Goal: Navigation & Orientation: Find specific page/section

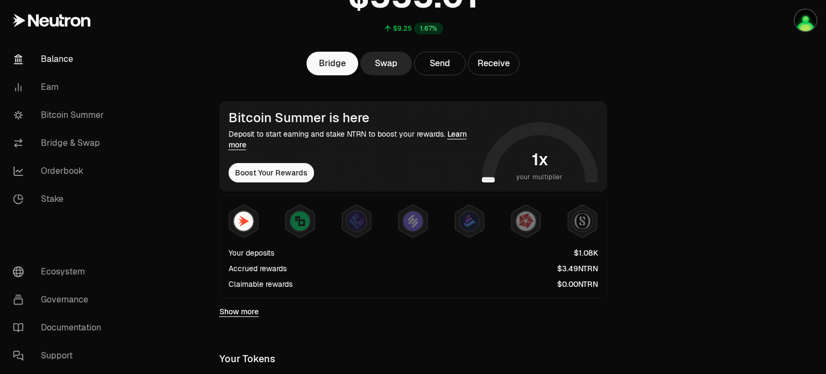
scroll to position [161, 0]
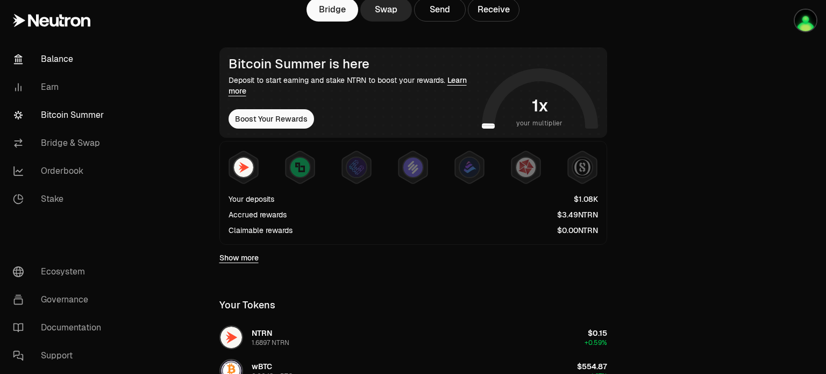
click at [60, 111] on link "Bitcoin Summer" at bounding box center [60, 115] width 112 height 28
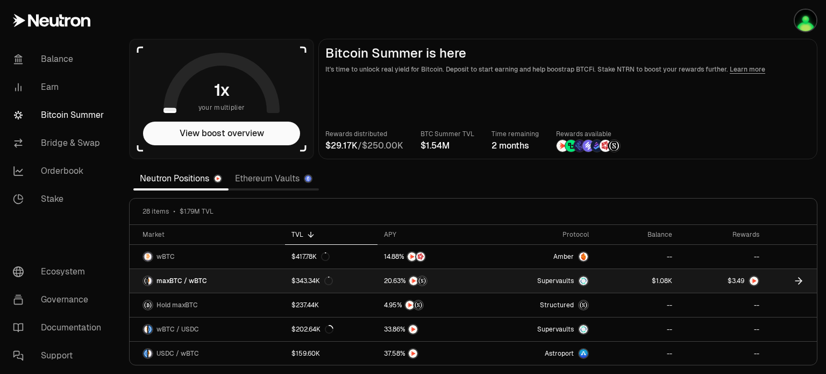
click at [188, 281] on span "maxBTC / wBTC" at bounding box center [182, 280] width 51 height 9
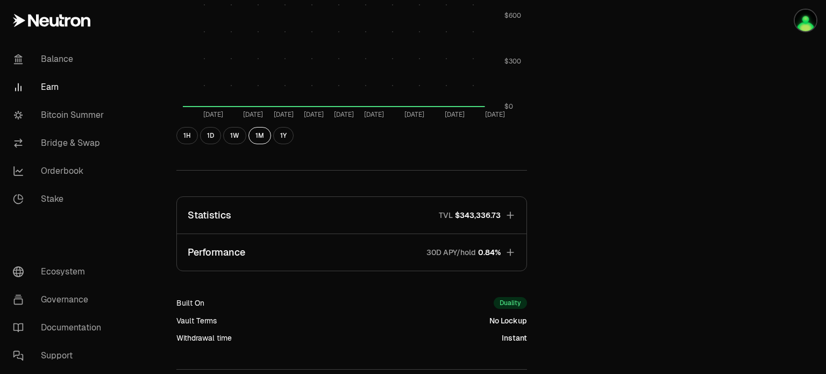
scroll to position [636, 0]
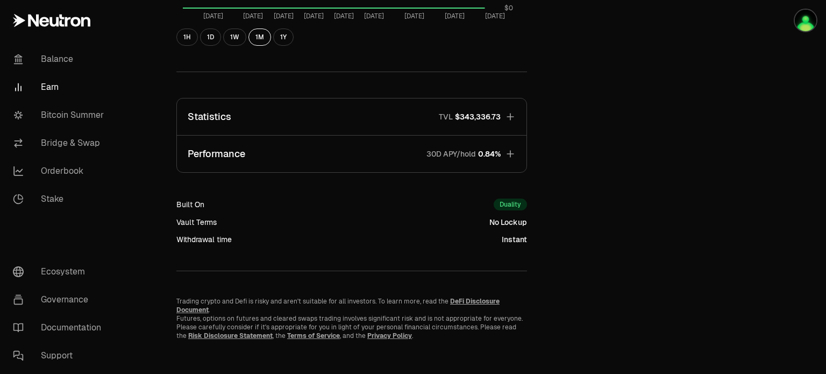
click at [376, 153] on button "Performance 30D APY/hold 0.84%" at bounding box center [352, 154] width 350 height 37
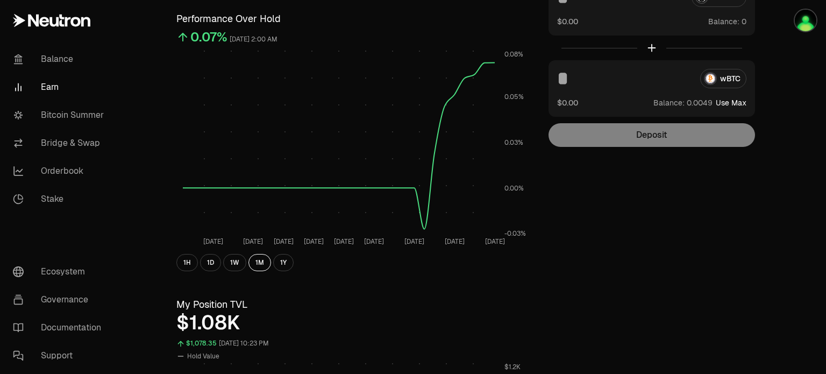
scroll to position [0, 0]
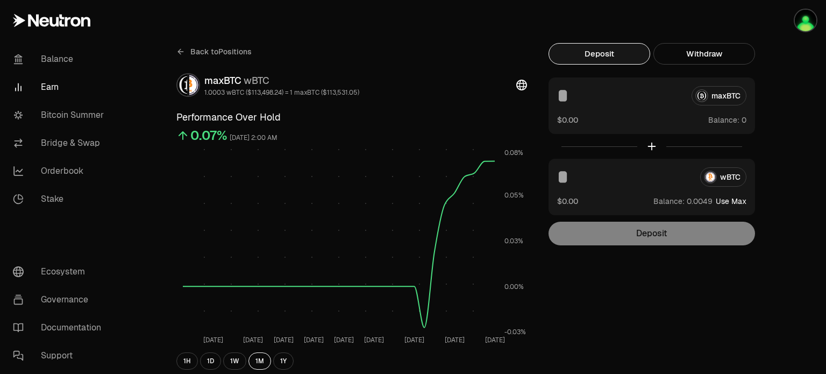
click at [177, 49] on icon at bounding box center [180, 51] width 9 height 9
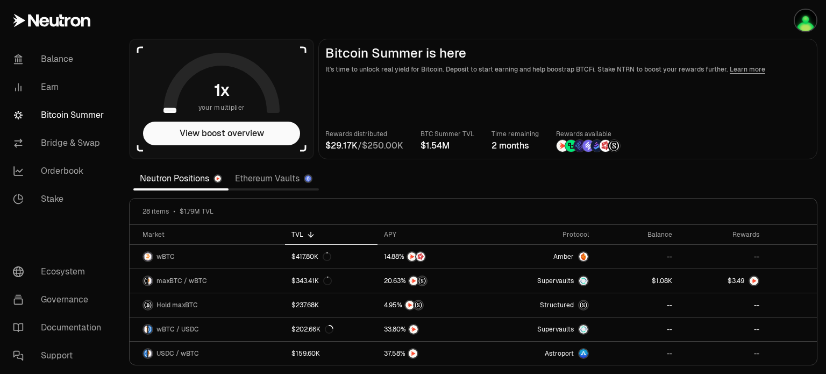
click at [822, 176] on section "your multiplier View boost overview Bitcoin Summer is here It's time to unlock …" at bounding box center [473, 187] width 706 height 374
click at [822, 204] on section "your multiplier View boost overview Bitcoin Summer is here It's time to unlock …" at bounding box center [473, 187] width 706 height 374
click at [818, 184] on section "your multiplier View boost overview Bitcoin Summer is here It's time to unlock …" at bounding box center [473, 187] width 706 height 374
click at [821, 208] on section "your multiplier View boost overview Bitcoin Summer is here It's time to unlock …" at bounding box center [473, 187] width 706 height 374
click at [820, 189] on section "your multiplier View boost overview Bitcoin Summer is here It's time to unlock …" at bounding box center [473, 187] width 706 height 374
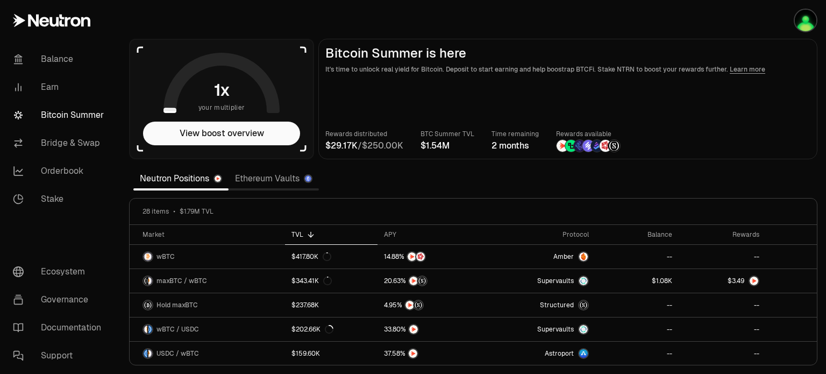
click at [822, 211] on section "your multiplier View boost overview Bitcoin Summer is here It's time to unlock …" at bounding box center [473, 187] width 706 height 374
click at [56, 202] on link "Stake" at bounding box center [60, 199] width 112 height 28
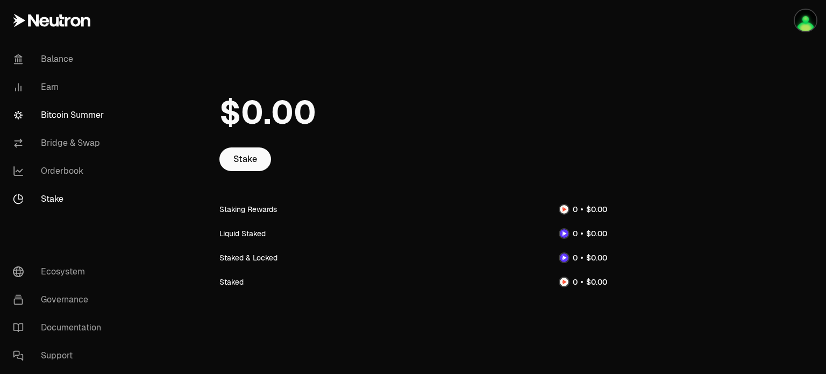
click at [70, 113] on link "Bitcoin Summer" at bounding box center [60, 115] width 112 height 28
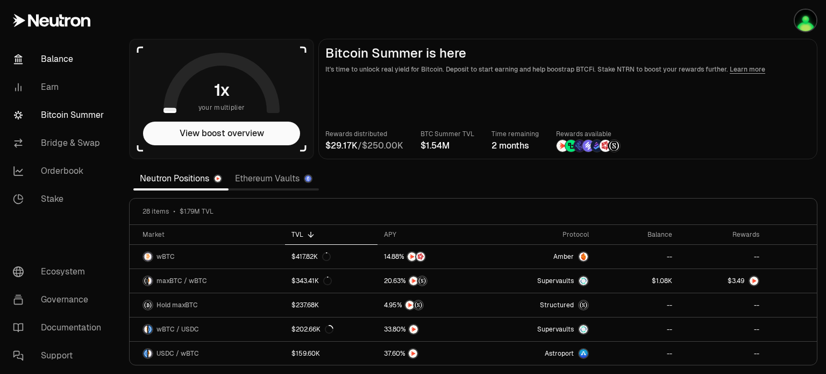
click at [57, 62] on link "Balance" at bounding box center [60, 59] width 112 height 28
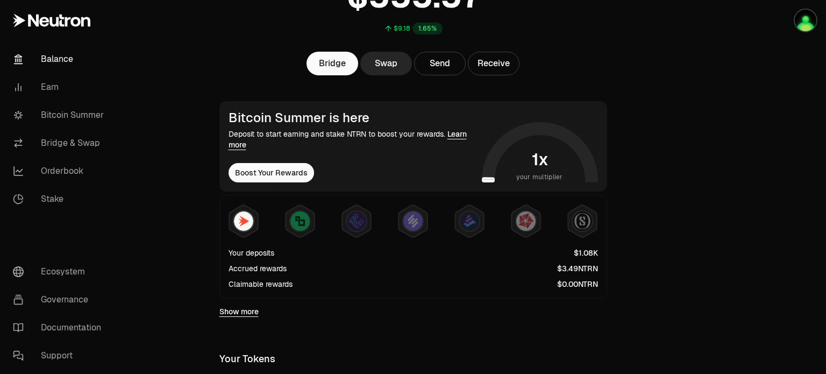
scroll to position [54, 0]
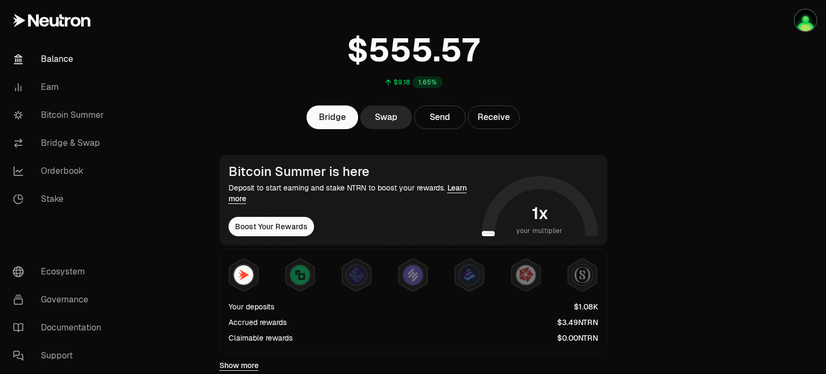
click at [581, 336] on span "NTRN" at bounding box center [588, 338] width 20 height 8
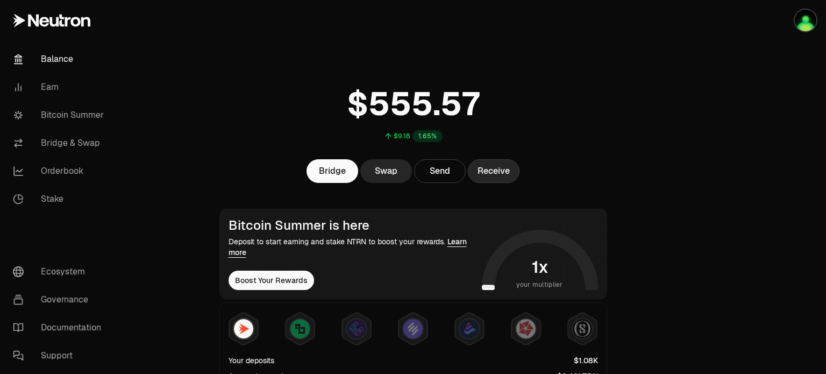
click at [500, 172] on button "Receive" at bounding box center [494, 171] width 52 height 24
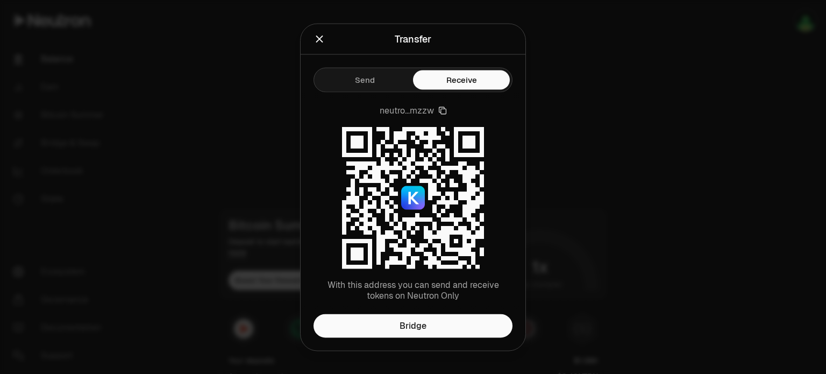
click at [659, 170] on div at bounding box center [413, 187] width 826 height 374
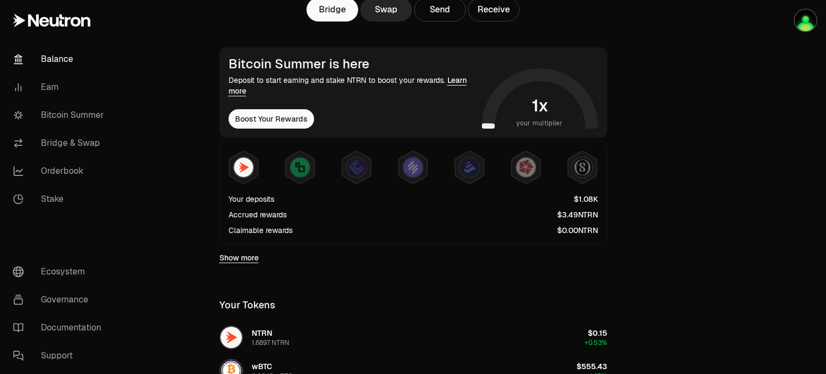
scroll to position [215, 0]
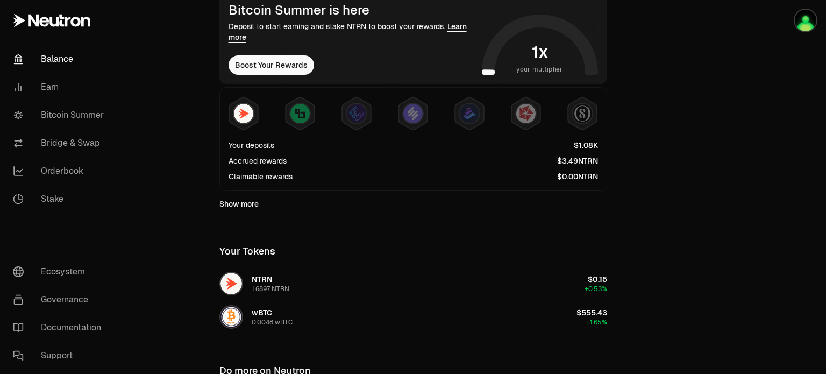
click at [238, 203] on link "Show more" at bounding box center [238, 203] width 39 height 11
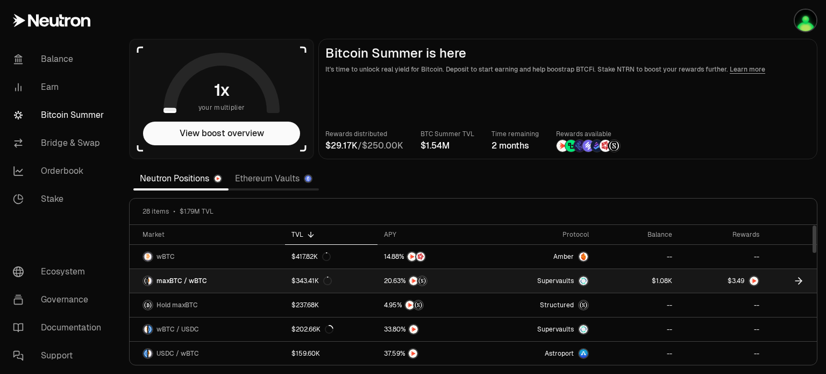
click at [706, 279] on link at bounding box center [722, 281] width 87 height 24
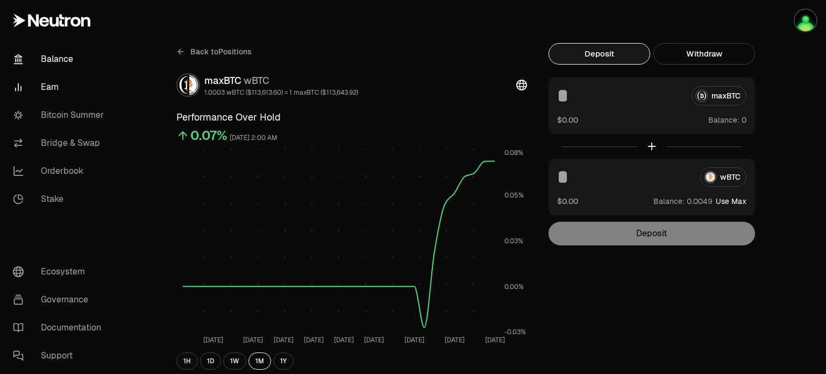
click at [49, 59] on link "Balance" at bounding box center [60, 59] width 112 height 28
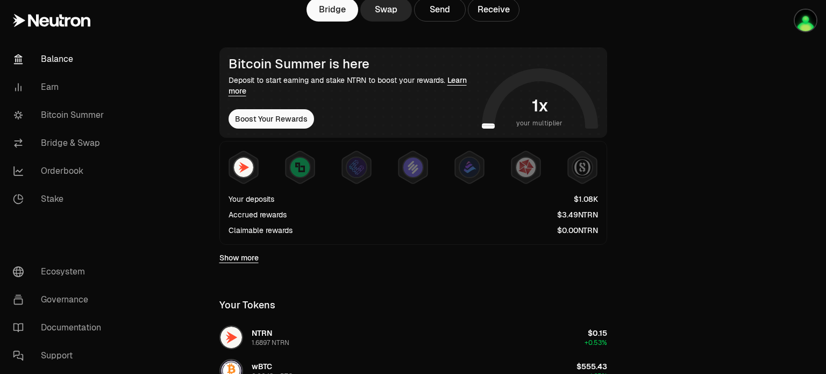
scroll to position [356, 0]
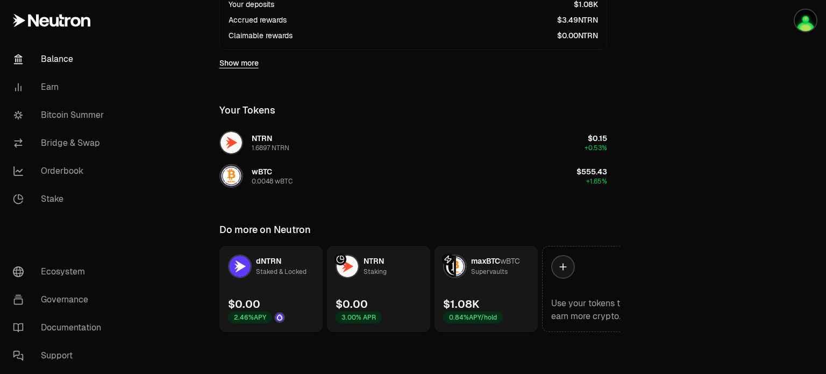
click at [697, 231] on main "$9.18 1.65% Bridge Swap Send Receive Bitcoin Summer is here Deposit to start ea…" at bounding box center [473, 9] width 706 height 731
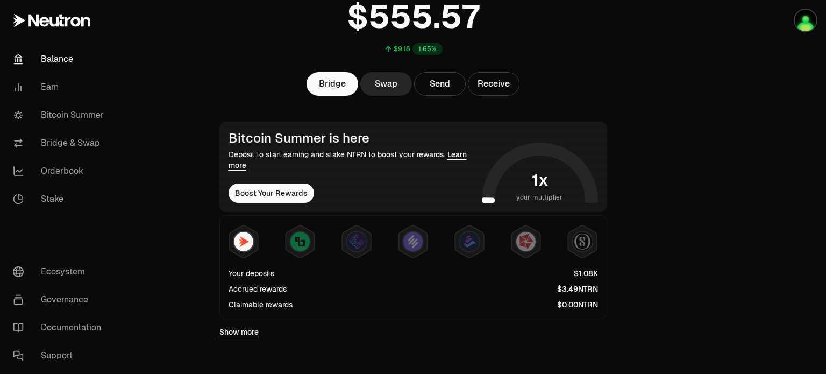
scroll to position [0, 0]
